Goal: Use online tool/utility: Utilize a website feature to perform a specific function

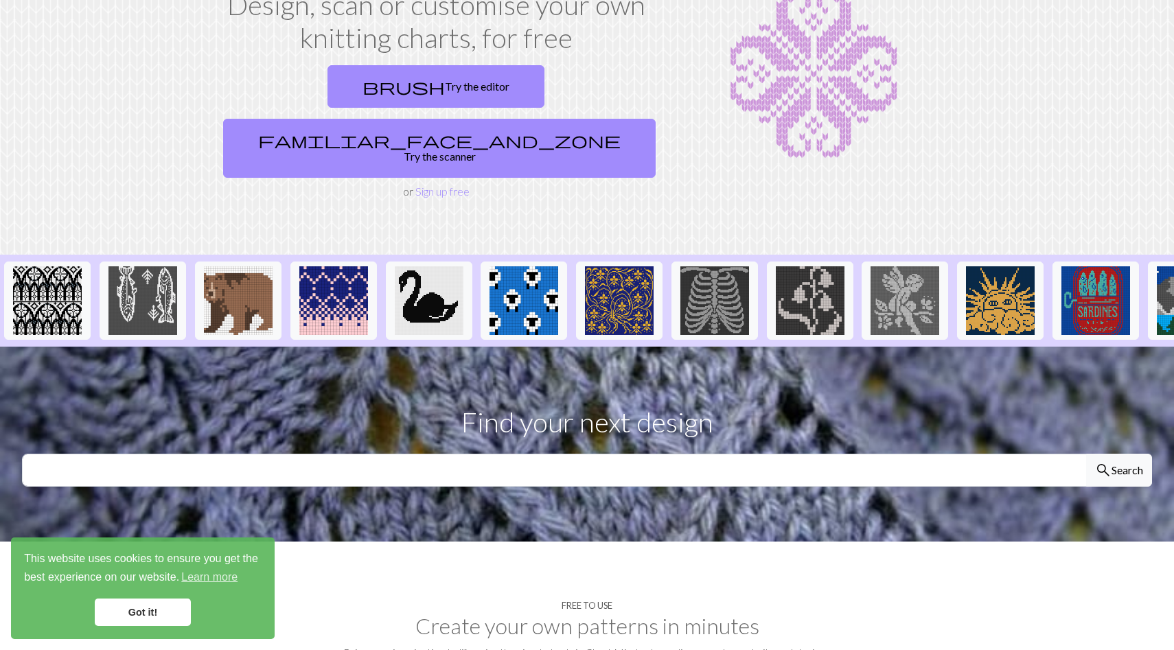
scroll to position [110, 0]
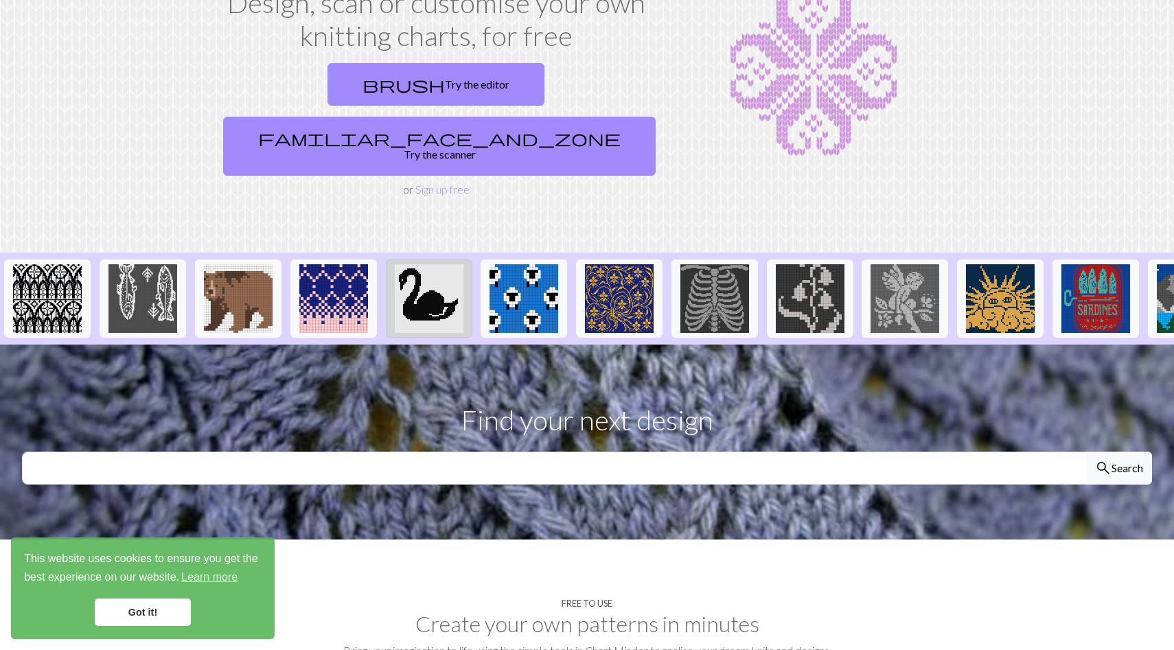
click at [417, 276] on img at bounding box center [429, 298] width 69 height 69
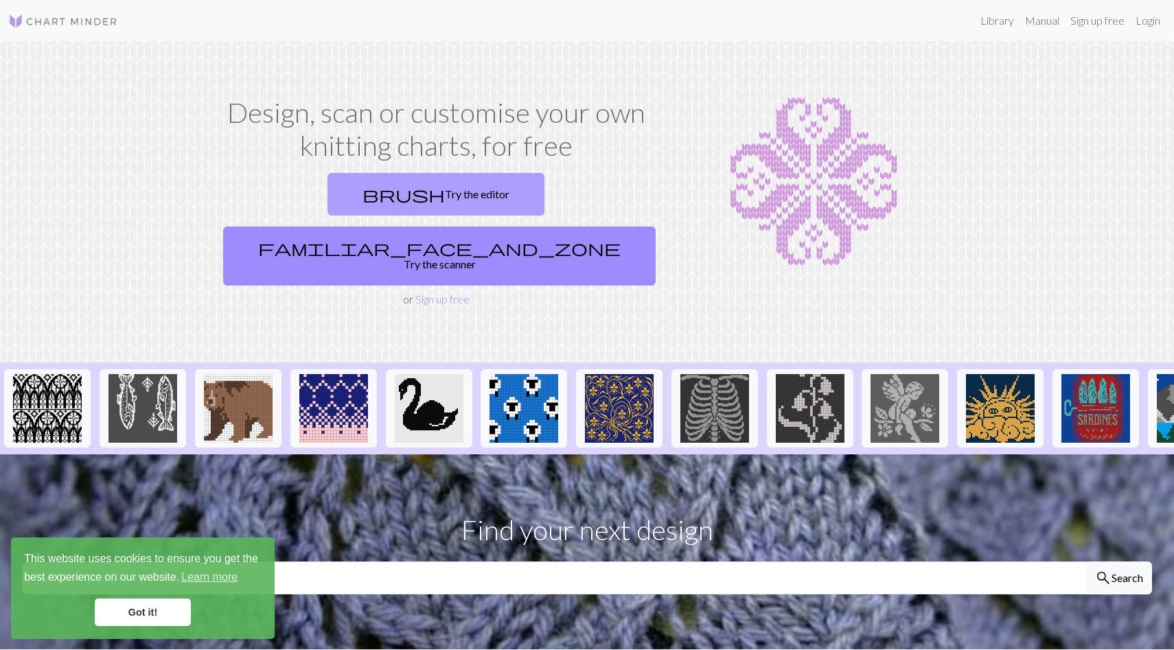
click at [358, 178] on link "brush Try the editor" at bounding box center [435, 194] width 217 height 43
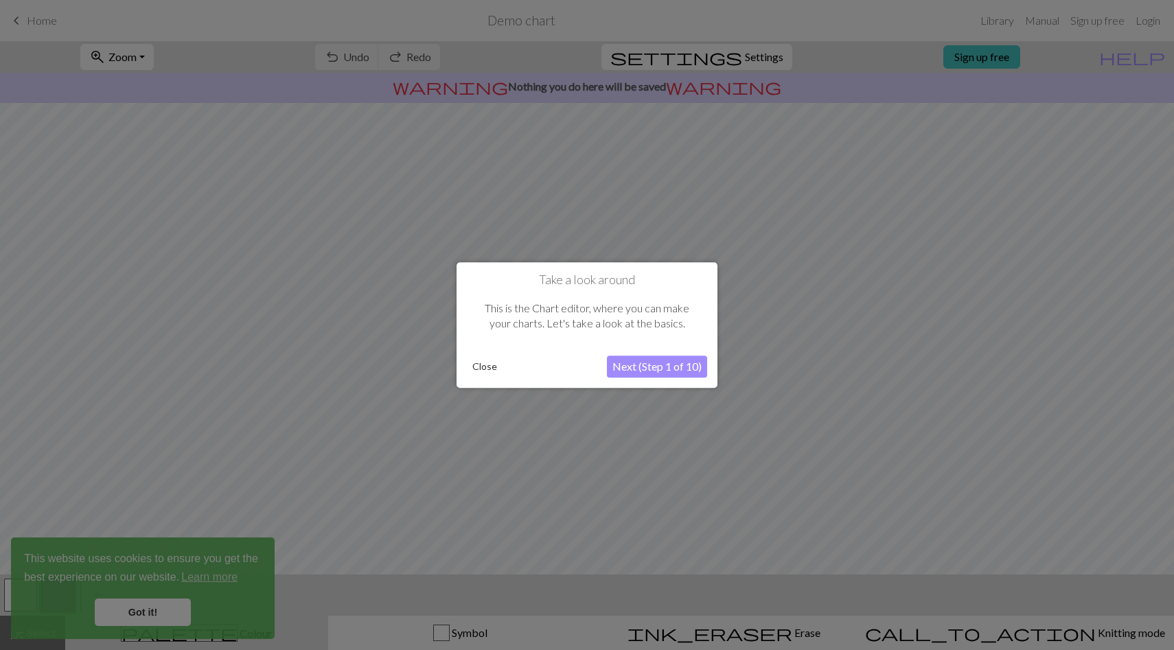
click at [634, 361] on button "Next (Step 1 of 10)" at bounding box center [657, 367] width 100 height 22
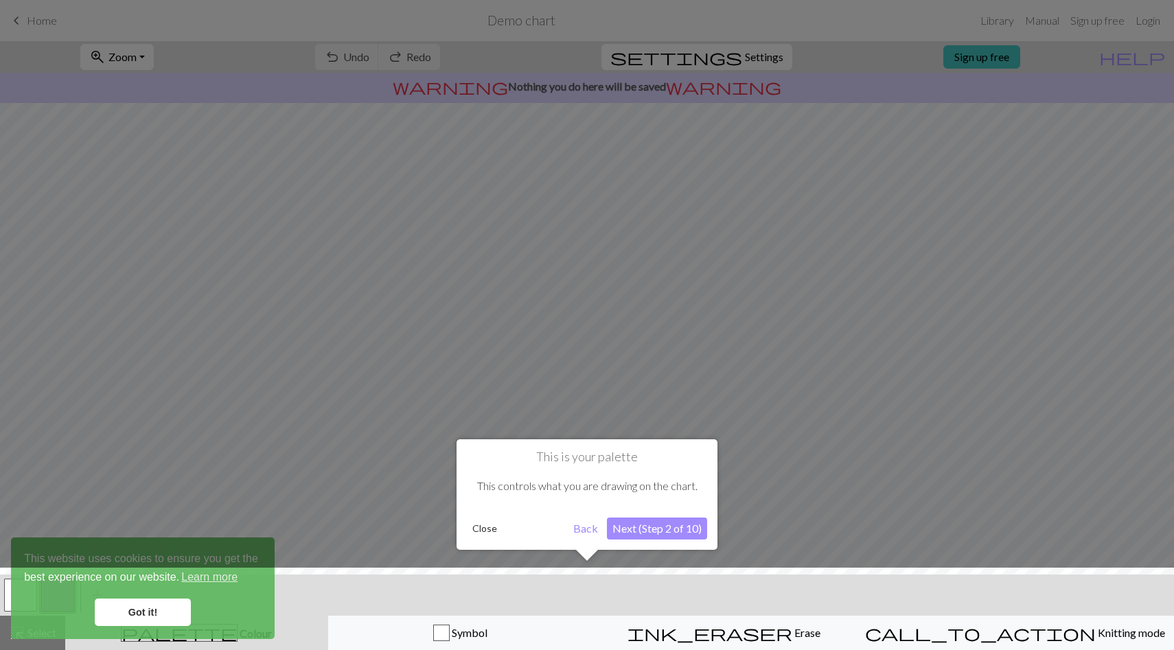
click at [638, 531] on button "Next (Step 2 of 10)" at bounding box center [657, 529] width 100 height 22
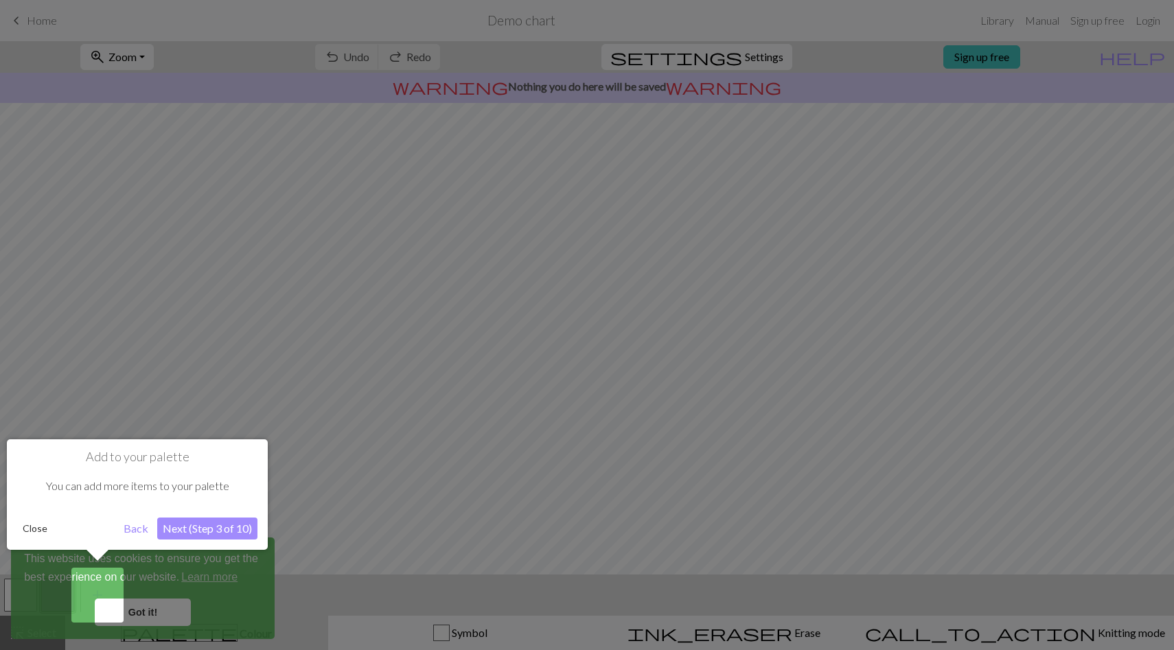
click at [222, 524] on button "Next (Step 3 of 10)" at bounding box center [207, 529] width 100 height 22
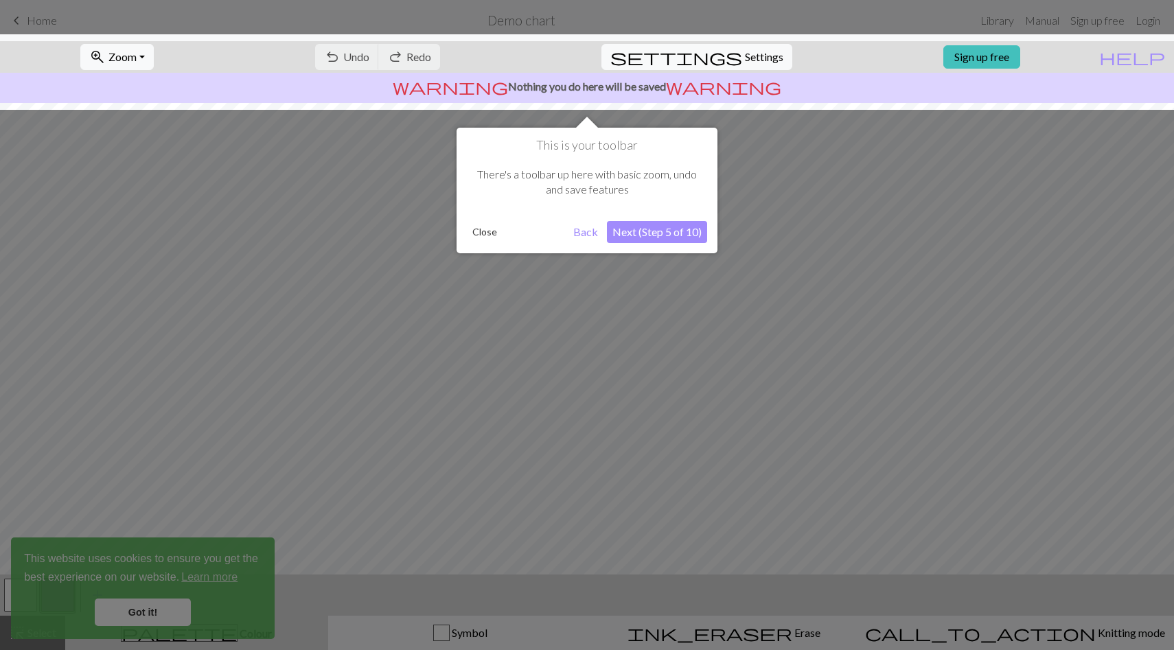
click at [680, 236] on button "Next (Step 5 of 10)" at bounding box center [657, 232] width 100 height 22
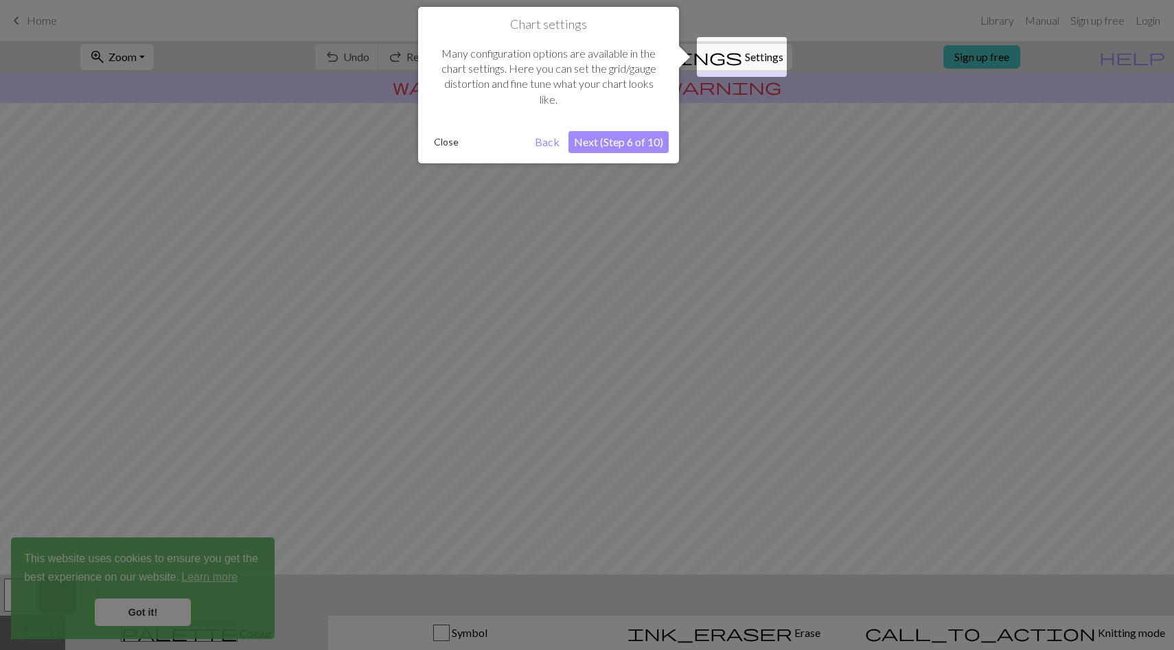
click at [638, 149] on button "Next (Step 6 of 10)" at bounding box center [618, 142] width 100 height 22
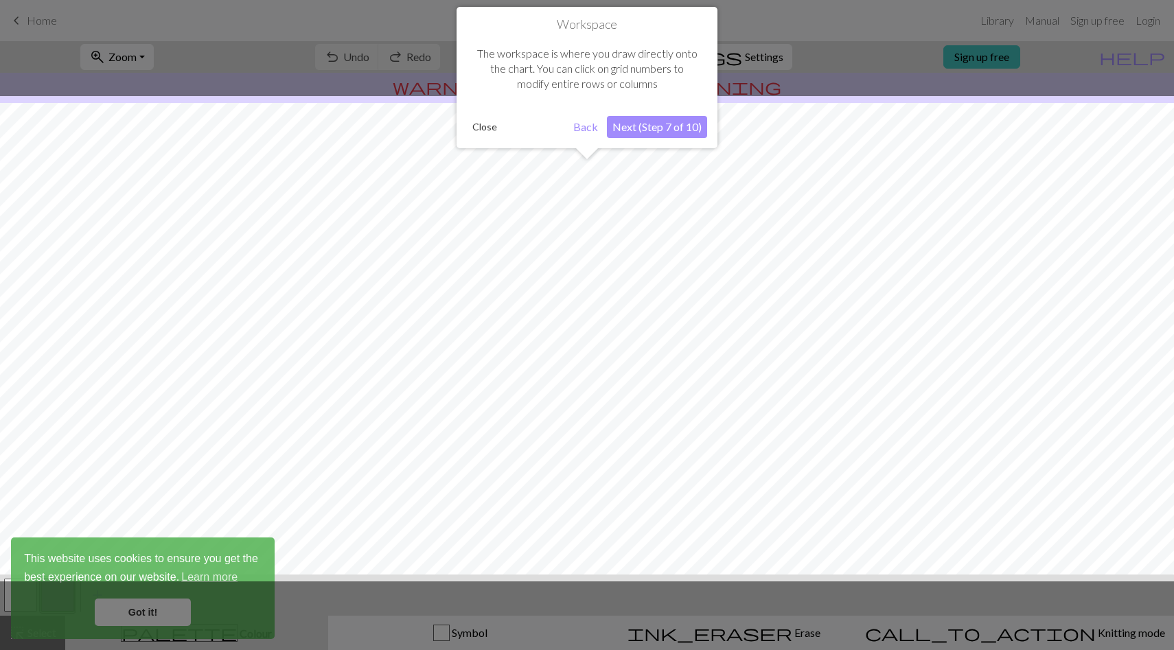
scroll to position [30, 0]
click at [636, 133] on button "Next (Step 7 of 10)" at bounding box center [657, 127] width 100 height 22
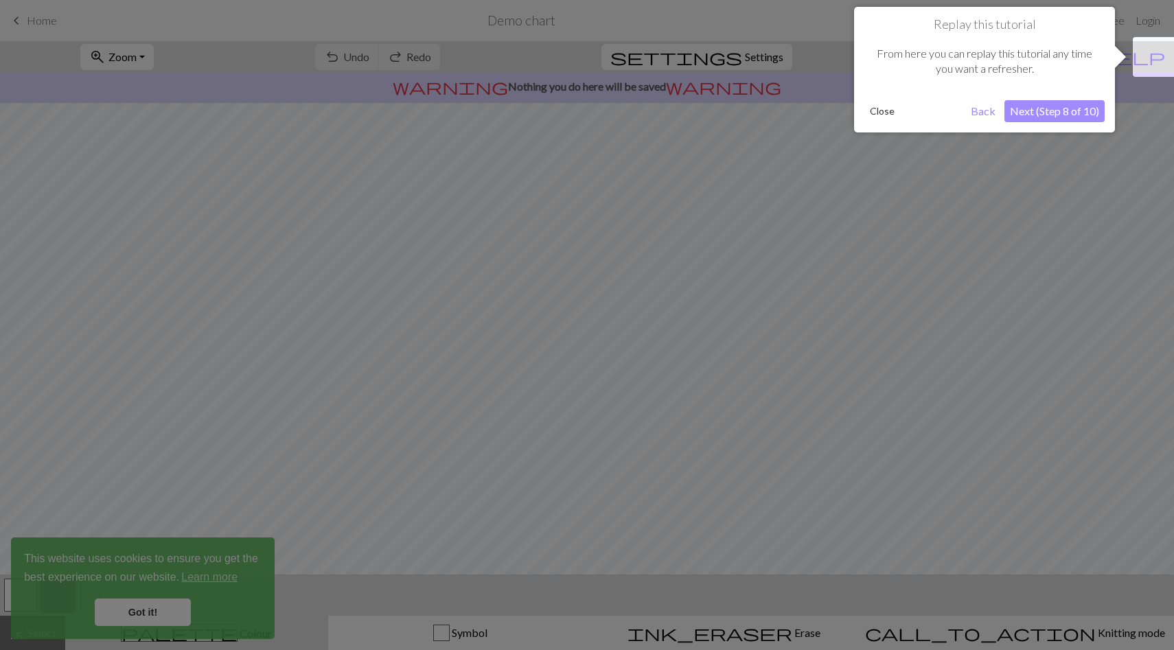
click at [1014, 115] on button "Next (Step 8 of 10)" at bounding box center [1054, 111] width 100 height 22
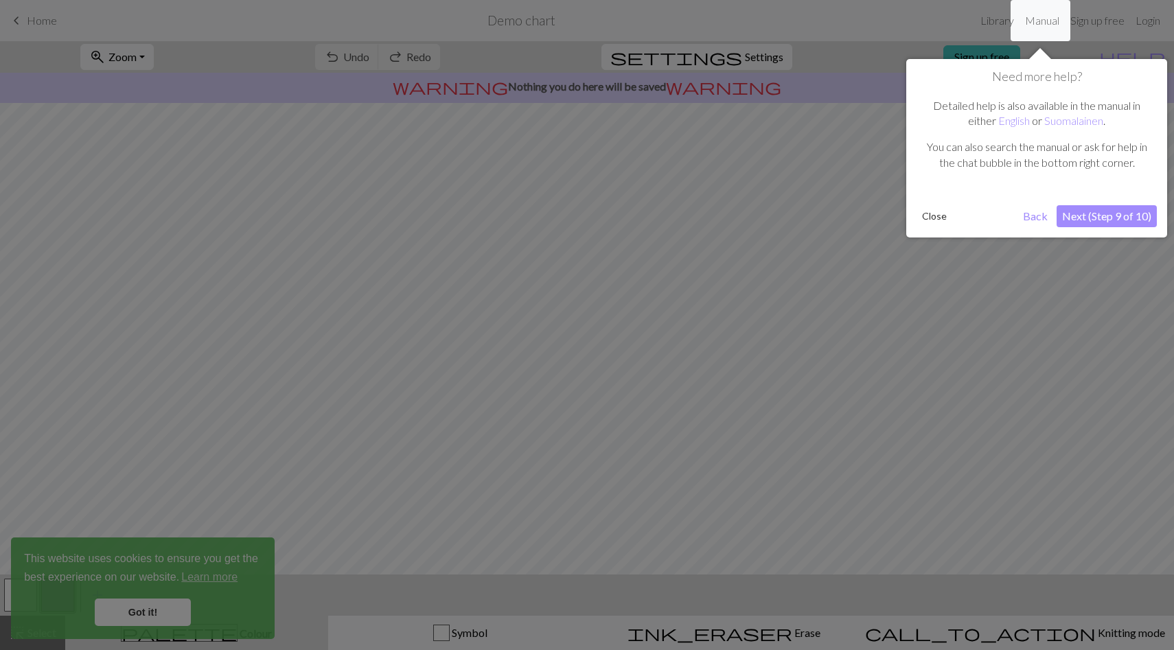
click at [1091, 221] on button "Next (Step 9 of 10)" at bounding box center [1107, 216] width 100 height 22
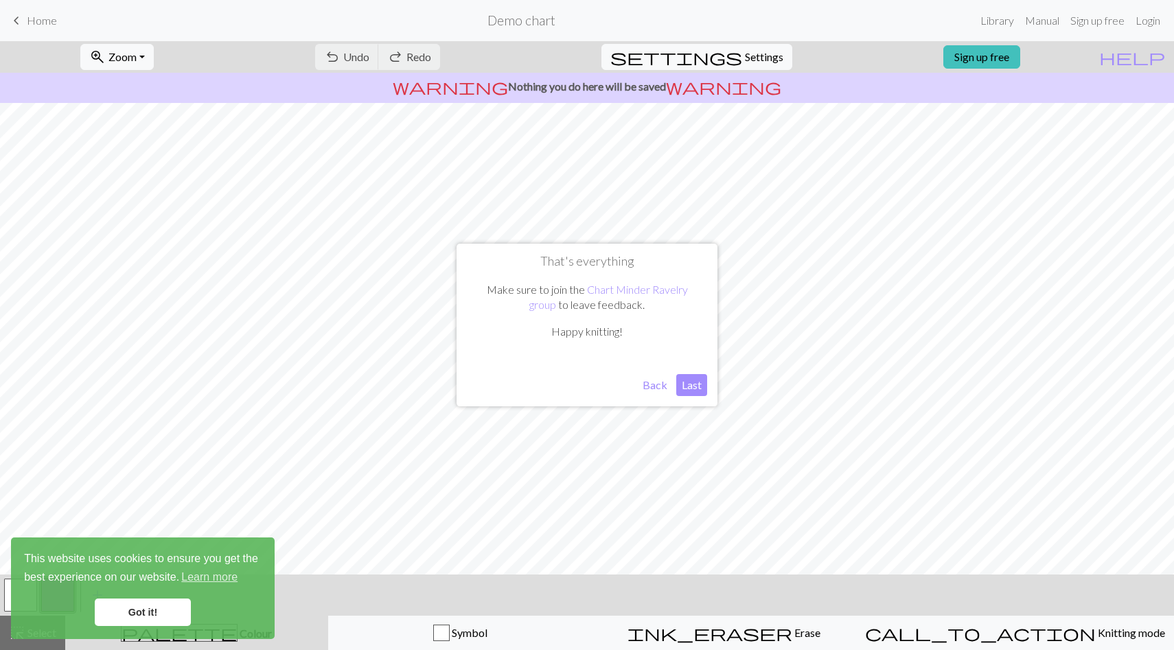
click at [693, 387] on button "Last" at bounding box center [691, 385] width 31 height 22
click at [130, 601] on link "Got it!" at bounding box center [143, 612] width 96 height 27
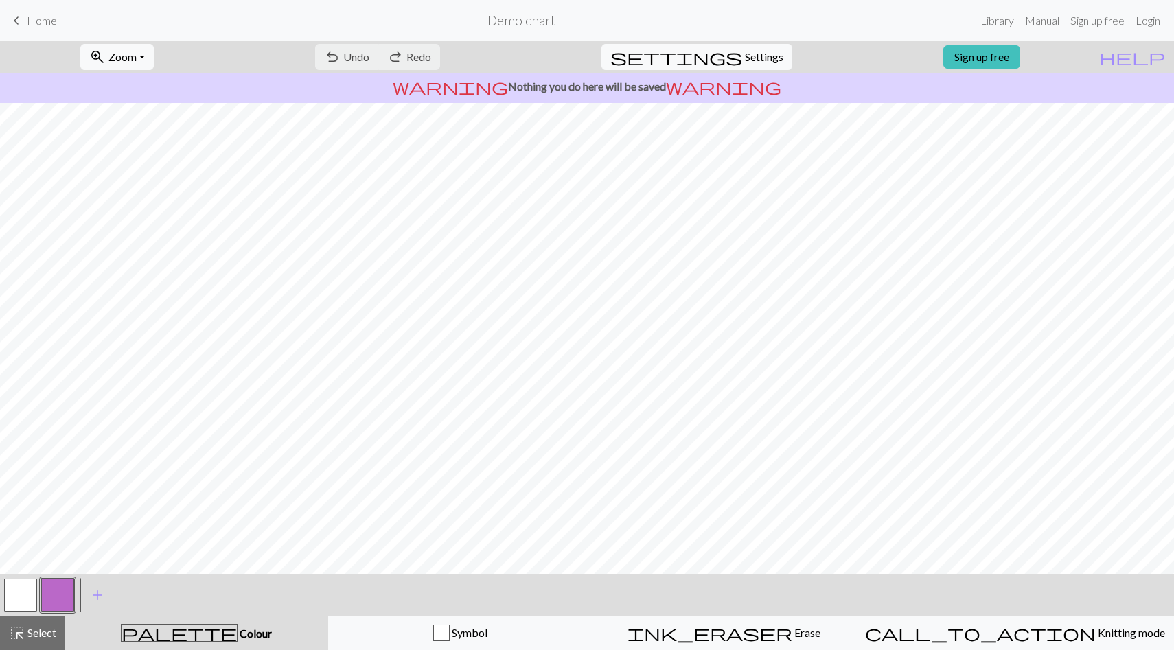
click at [25, 596] on button "button" at bounding box center [20, 595] width 33 height 33
click at [67, 596] on button "button" at bounding box center [57, 595] width 33 height 33
click at [238, 628] on span "Colour" at bounding box center [255, 633] width 34 height 13
click at [511, 642] on button "Symbol" at bounding box center [460, 633] width 264 height 34
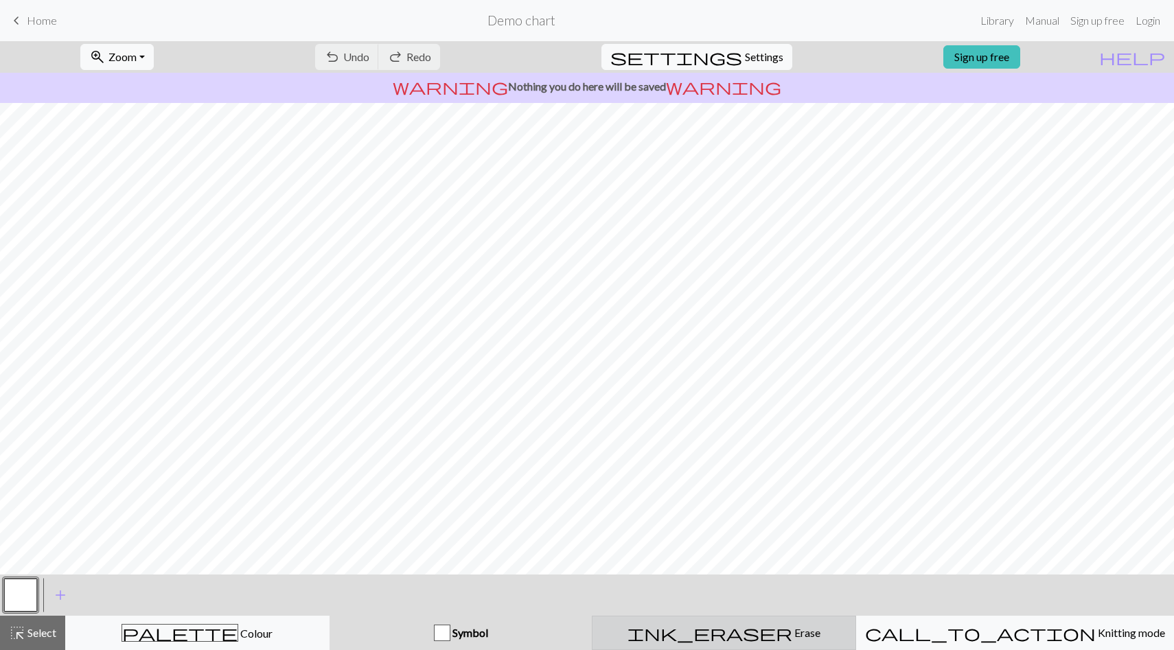
click at [683, 641] on div "ink_eraser Erase Erase" at bounding box center [724, 633] width 246 height 16
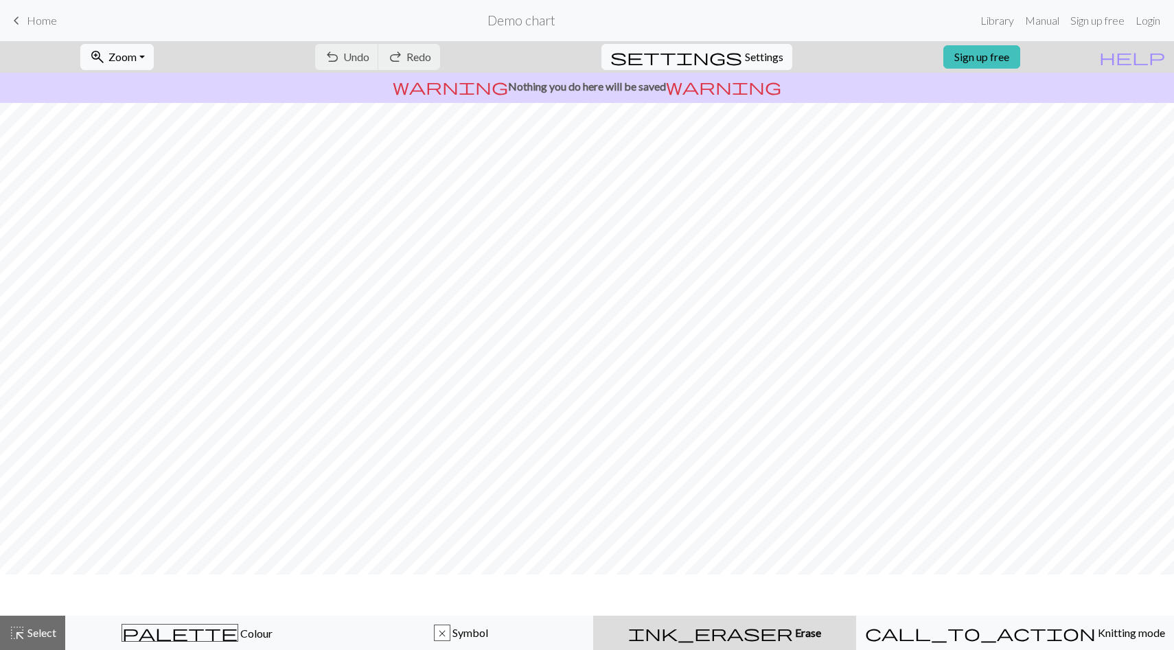
scroll to position [0, 0]
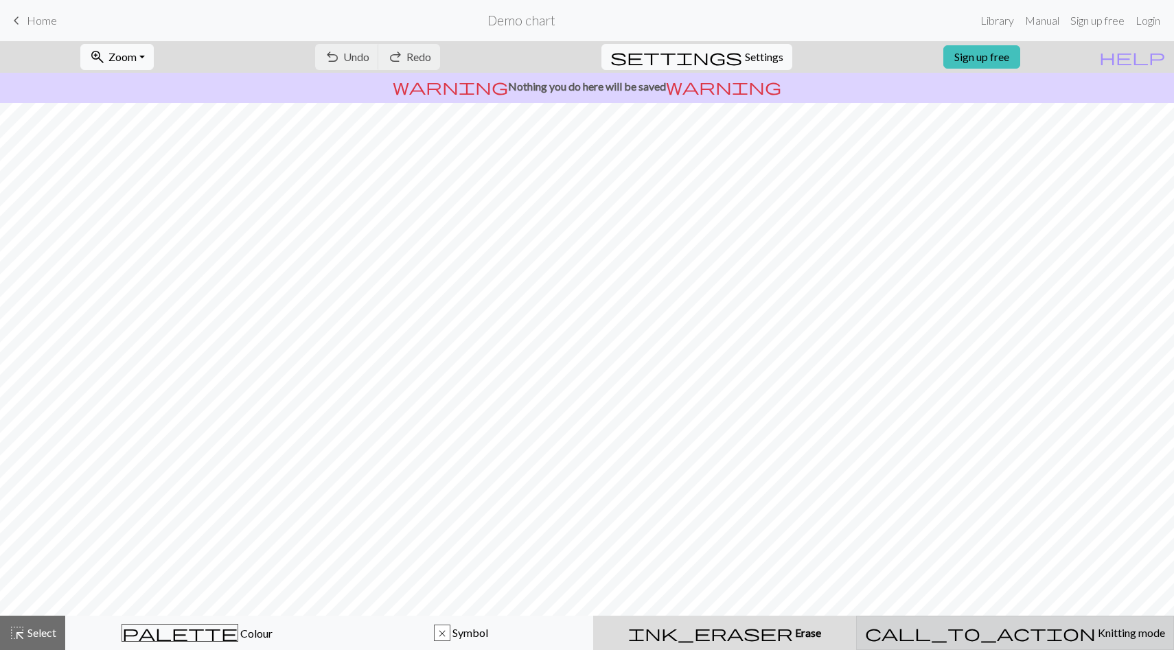
click at [952, 649] on button "call_to_action Knitting mode Knitting mode" at bounding box center [1015, 633] width 318 height 34
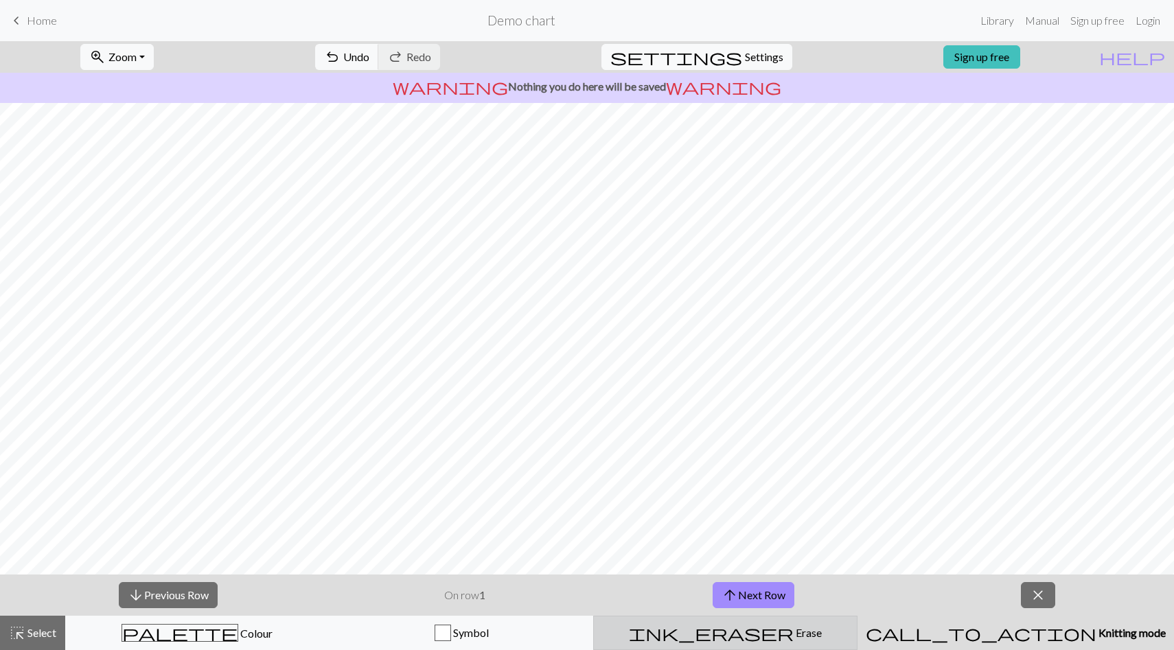
click at [794, 632] on span "Erase" at bounding box center [808, 632] width 28 height 13
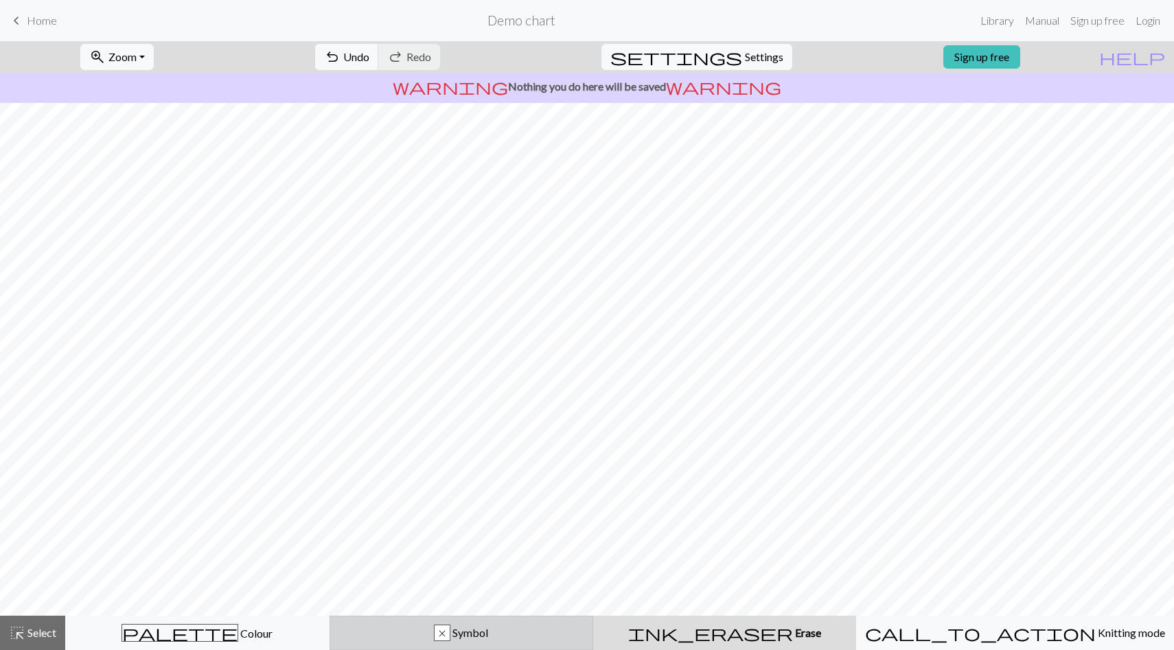
click at [568, 634] on div "x Symbol" at bounding box center [461, 633] width 246 height 16
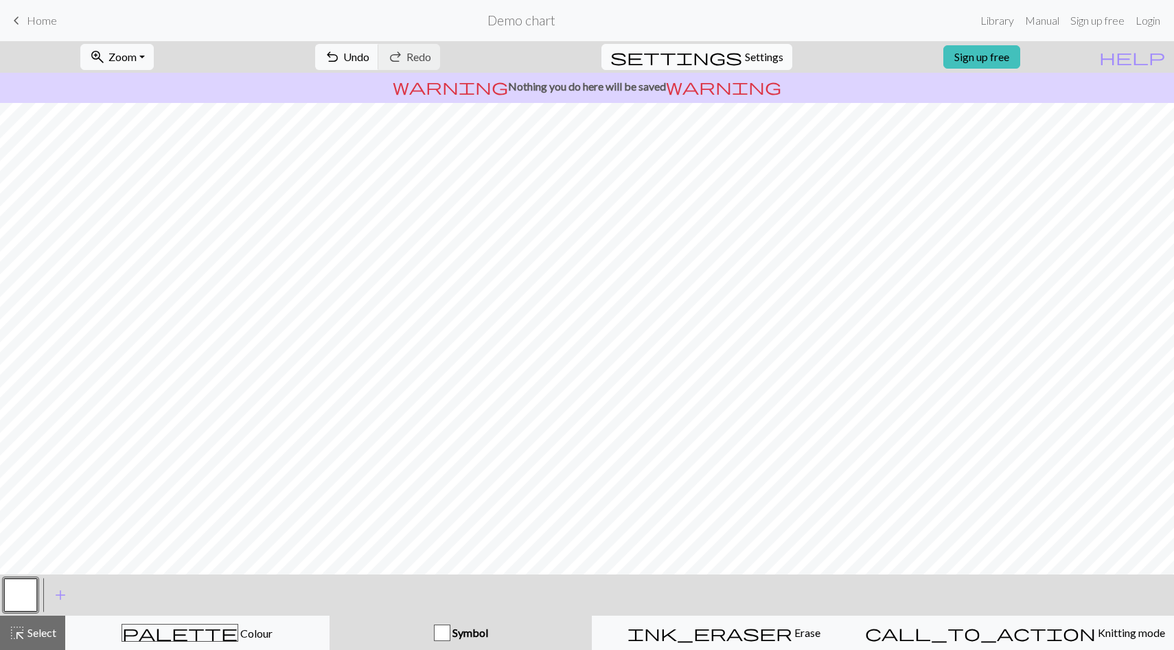
click at [757, 58] on span "Settings" at bounding box center [764, 57] width 38 height 16
select select "aran"
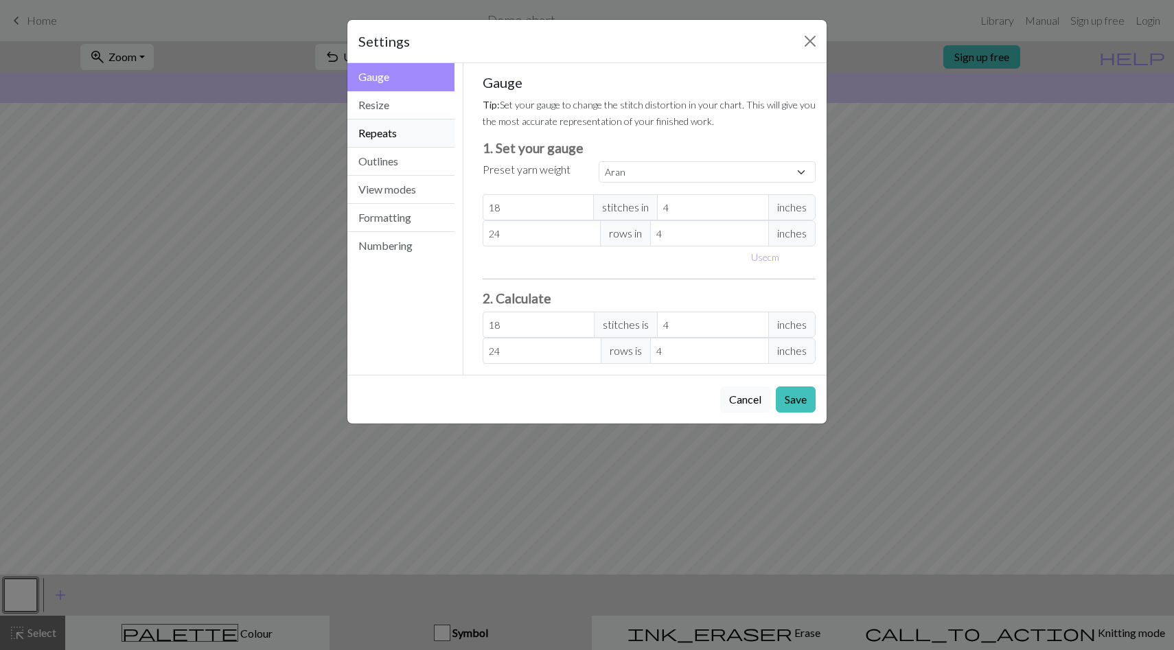
click at [424, 128] on button "Repeats" at bounding box center [400, 133] width 107 height 28
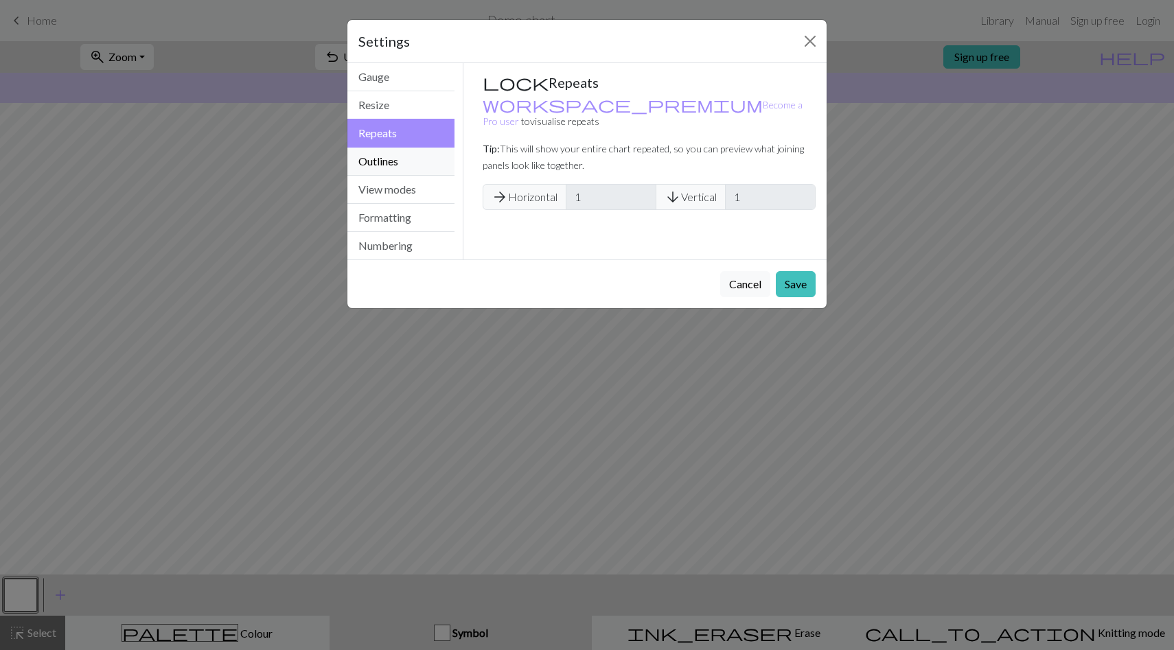
click at [418, 157] on button "Outlines" at bounding box center [400, 162] width 107 height 28
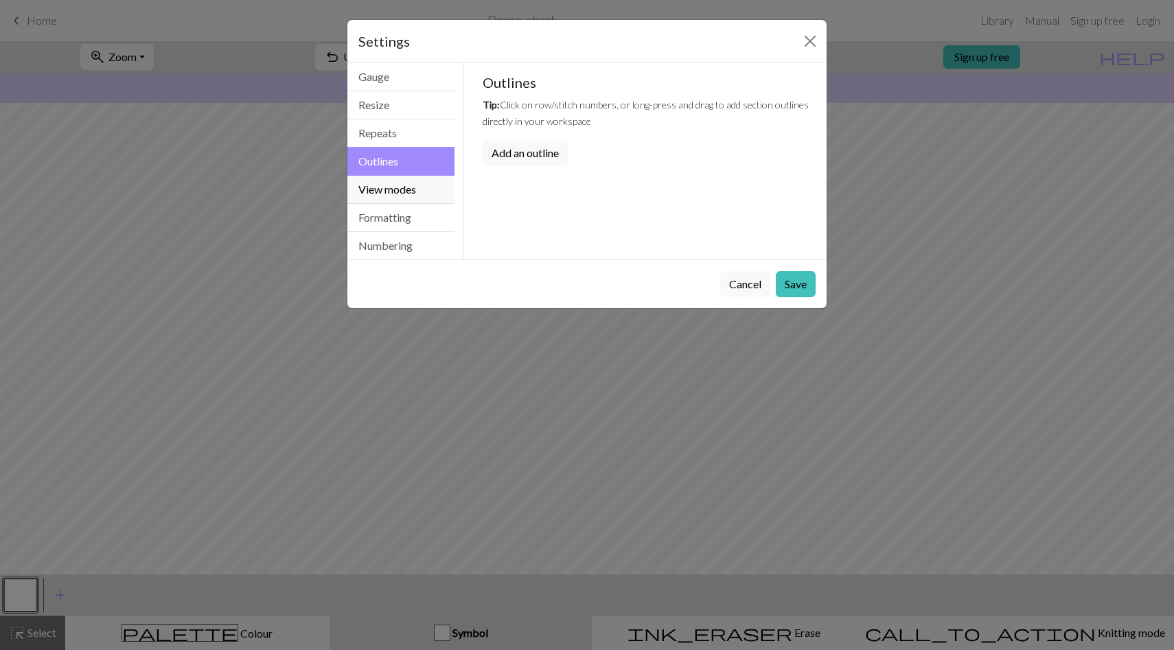
click at [414, 187] on button "View modes" at bounding box center [400, 190] width 107 height 28
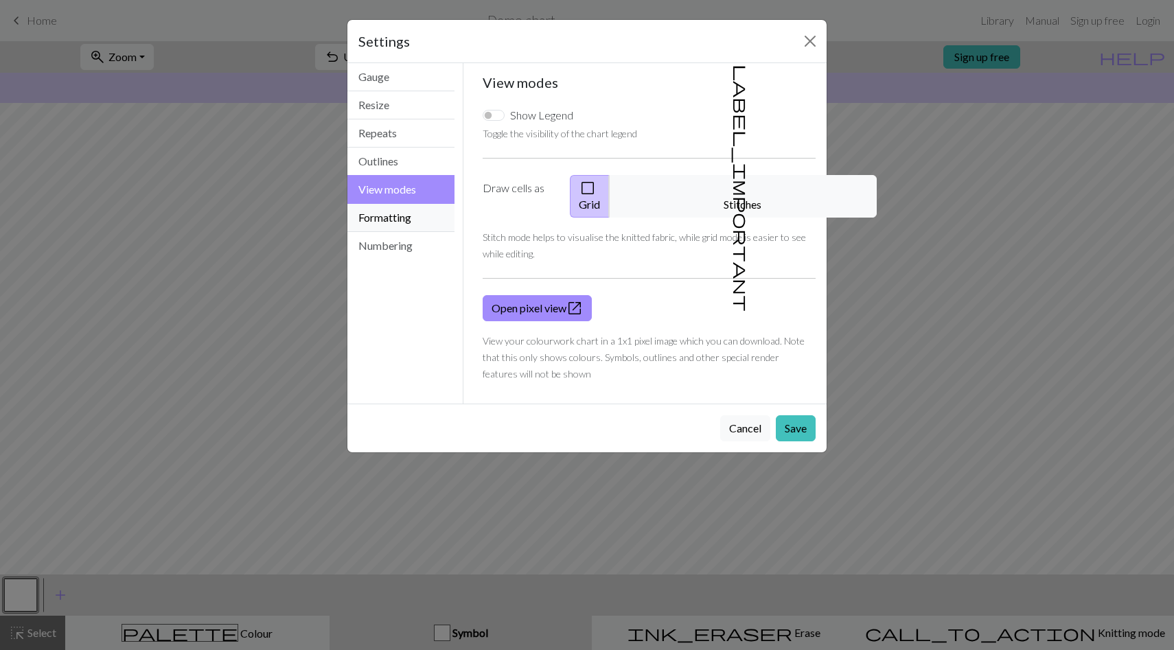
click at [405, 218] on button "Formatting" at bounding box center [400, 218] width 107 height 28
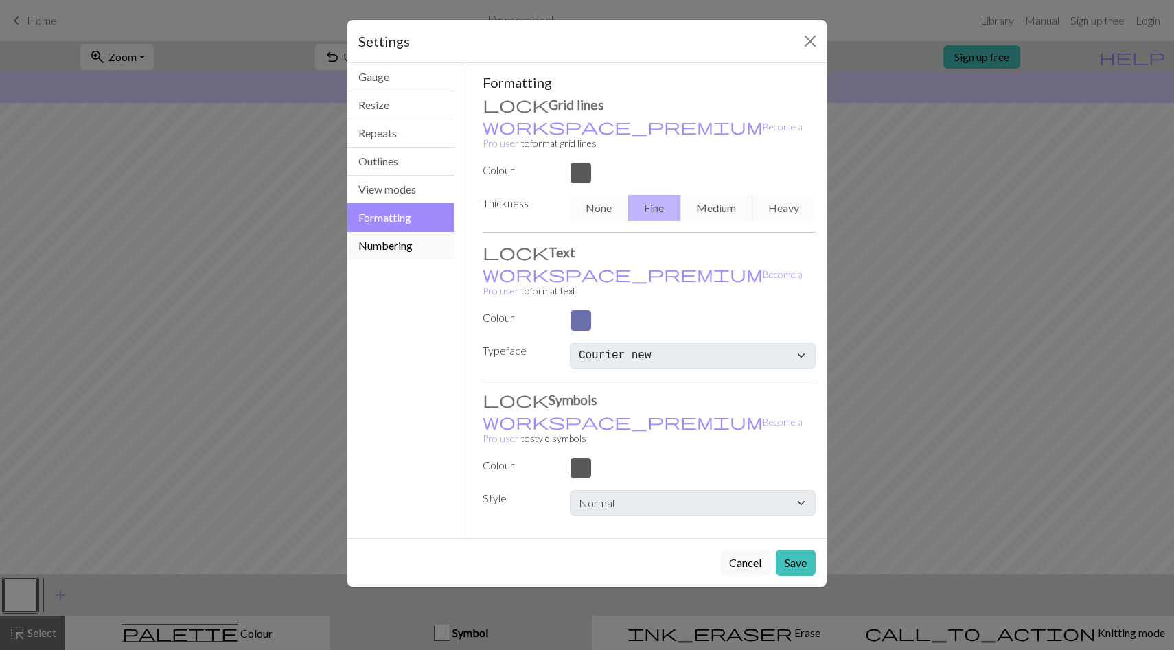
click at [402, 238] on button "Numbering" at bounding box center [400, 245] width 107 height 27
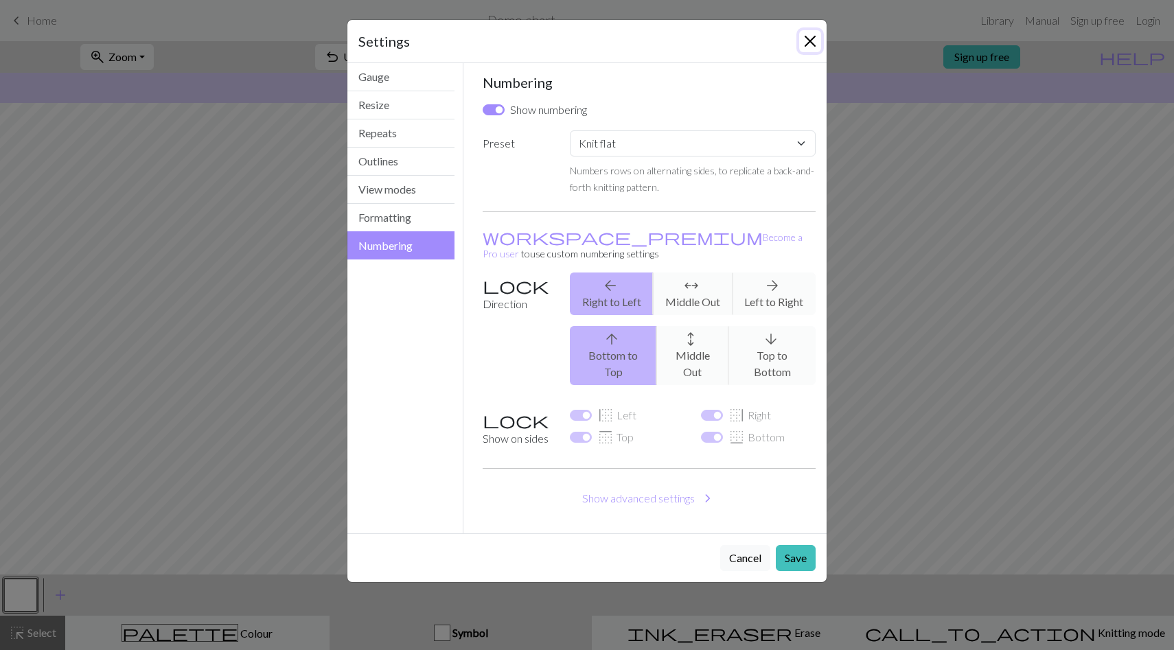
click at [803, 46] on button "Close" at bounding box center [810, 41] width 22 height 22
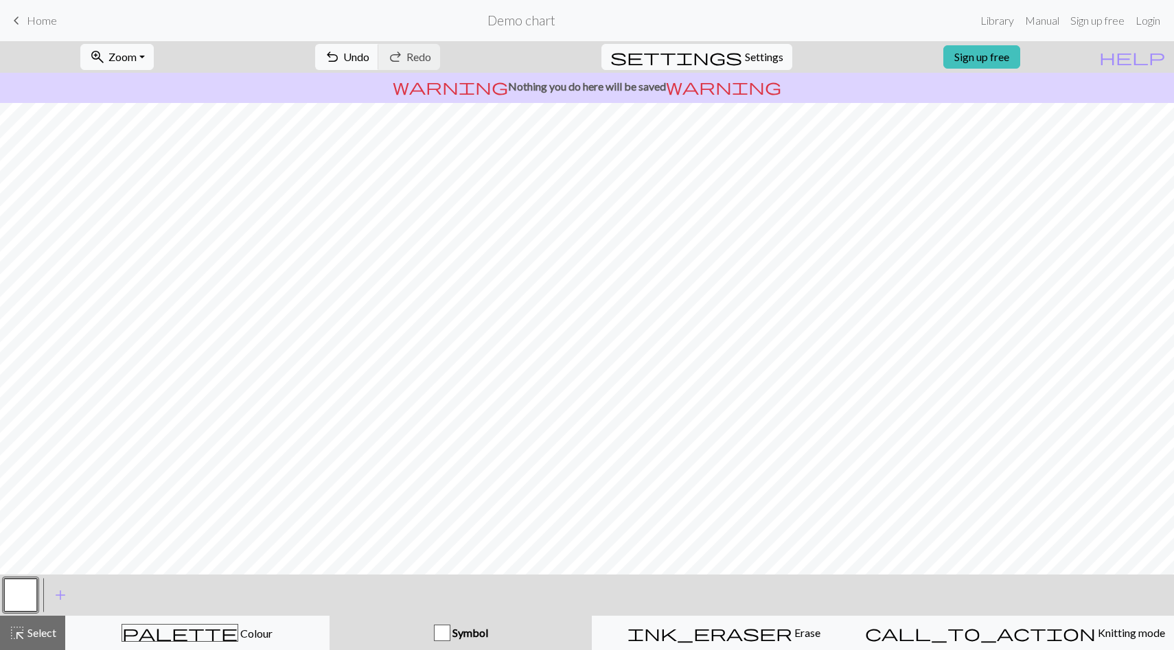
click at [19, 27] on span "keyboard_arrow_left" at bounding box center [16, 20] width 16 height 19
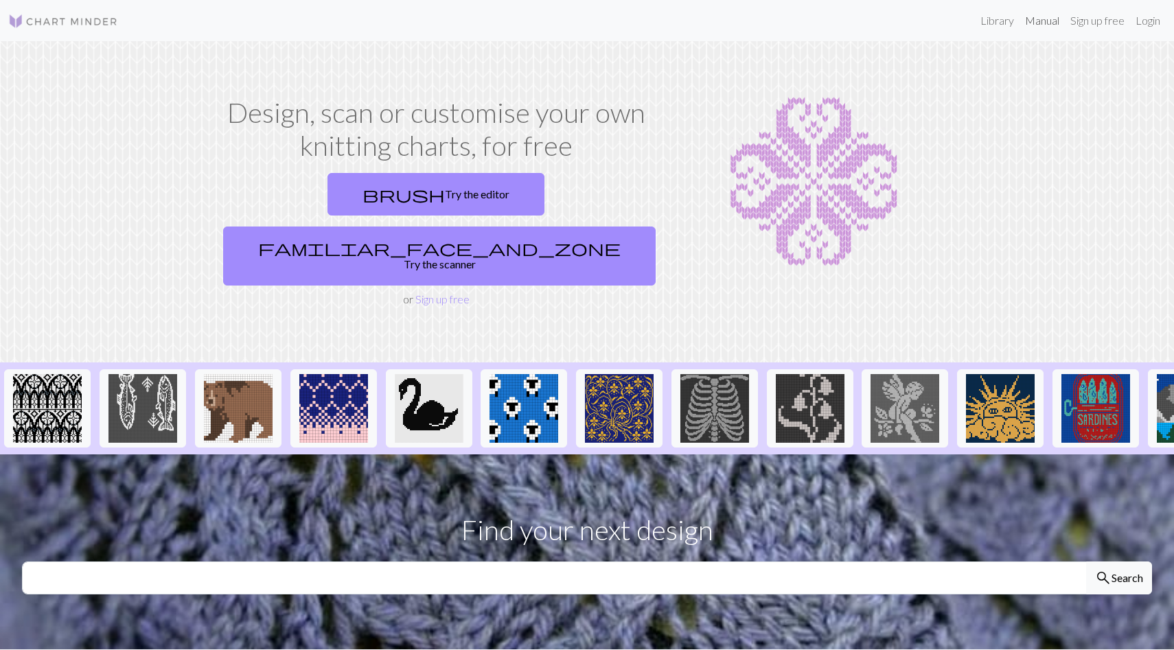
click at [1039, 28] on link "Manual" at bounding box center [1042, 20] width 45 height 27
click at [986, 22] on link "Library" at bounding box center [997, 20] width 45 height 27
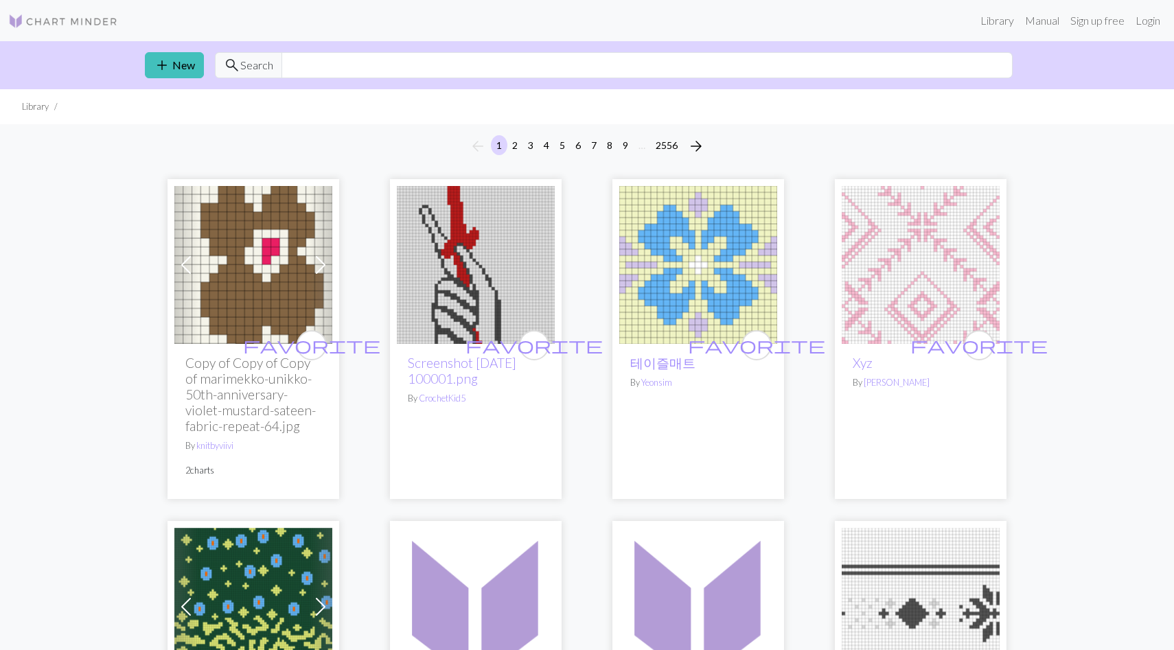
click at [70, 27] on img at bounding box center [63, 21] width 110 height 16
